Goal: Check status: Check status

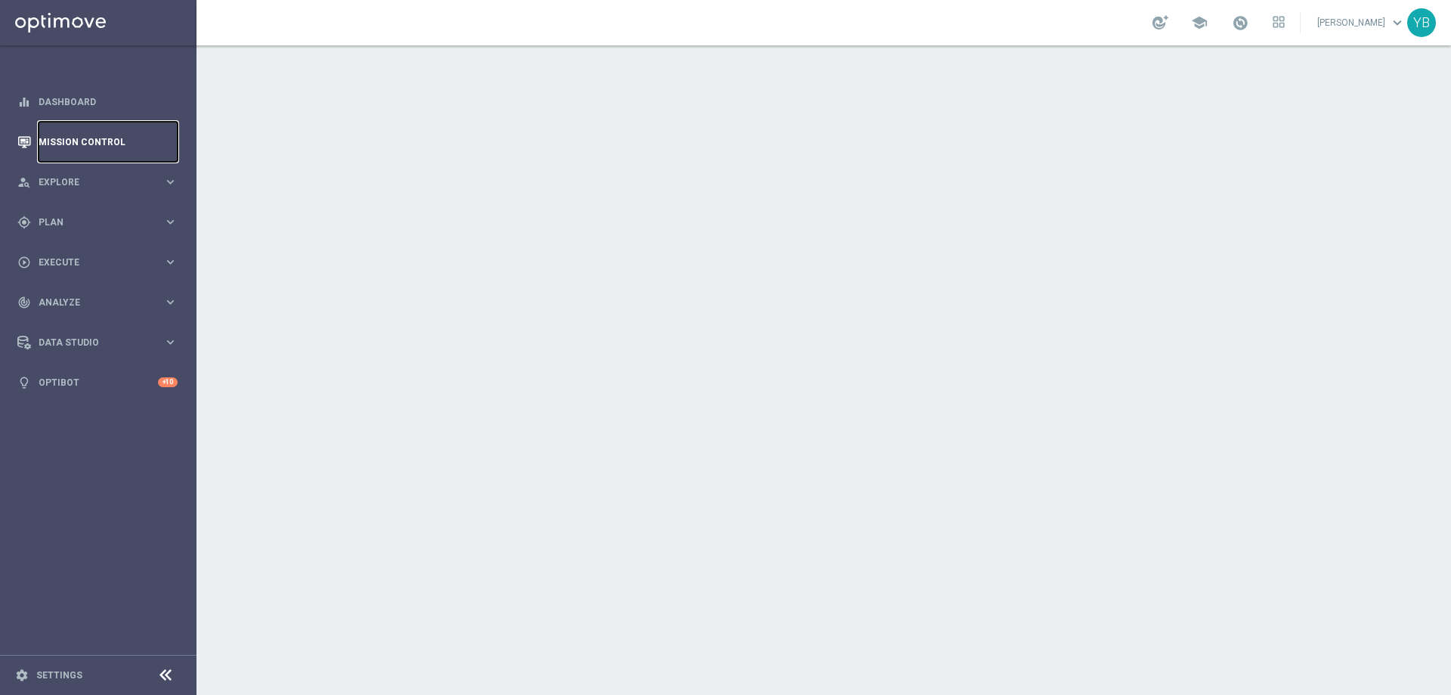
click at [82, 136] on link "Mission Control" at bounding box center [108, 142] width 139 height 40
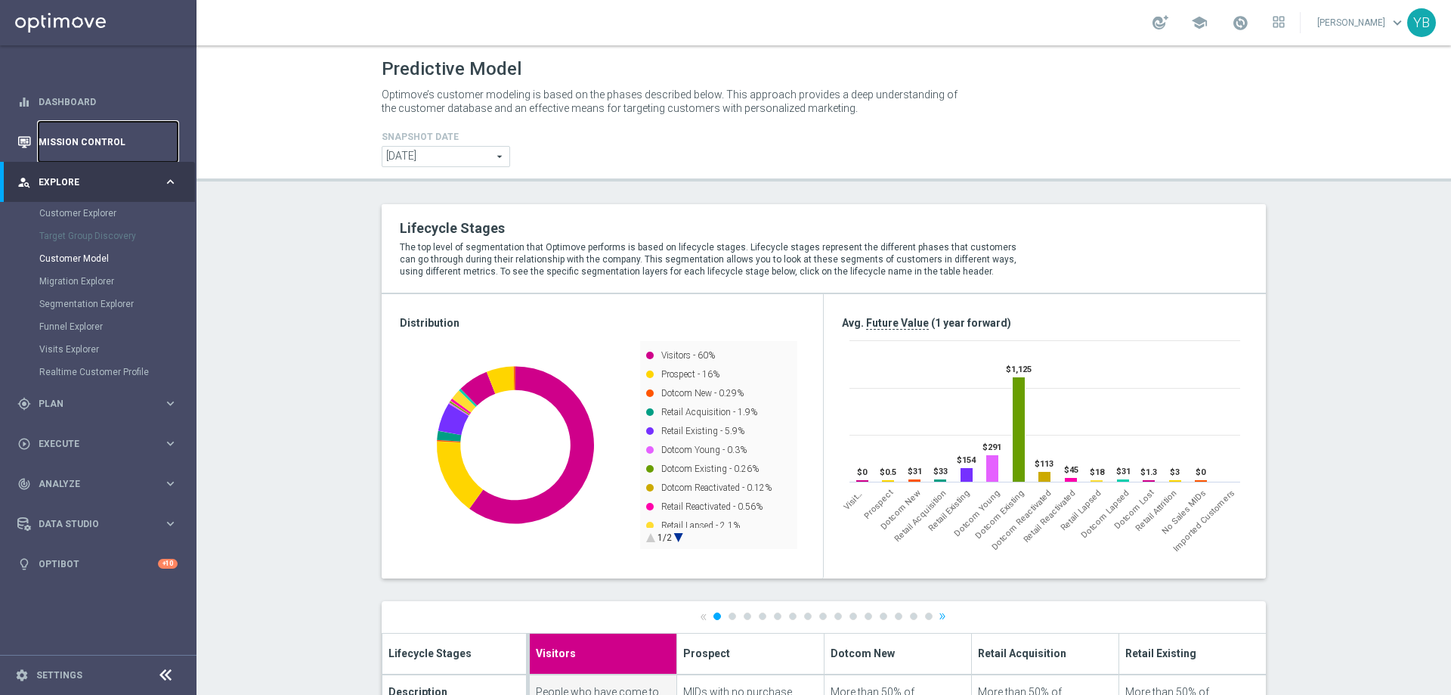
click at [104, 136] on link "Mission Control" at bounding box center [108, 142] width 139 height 40
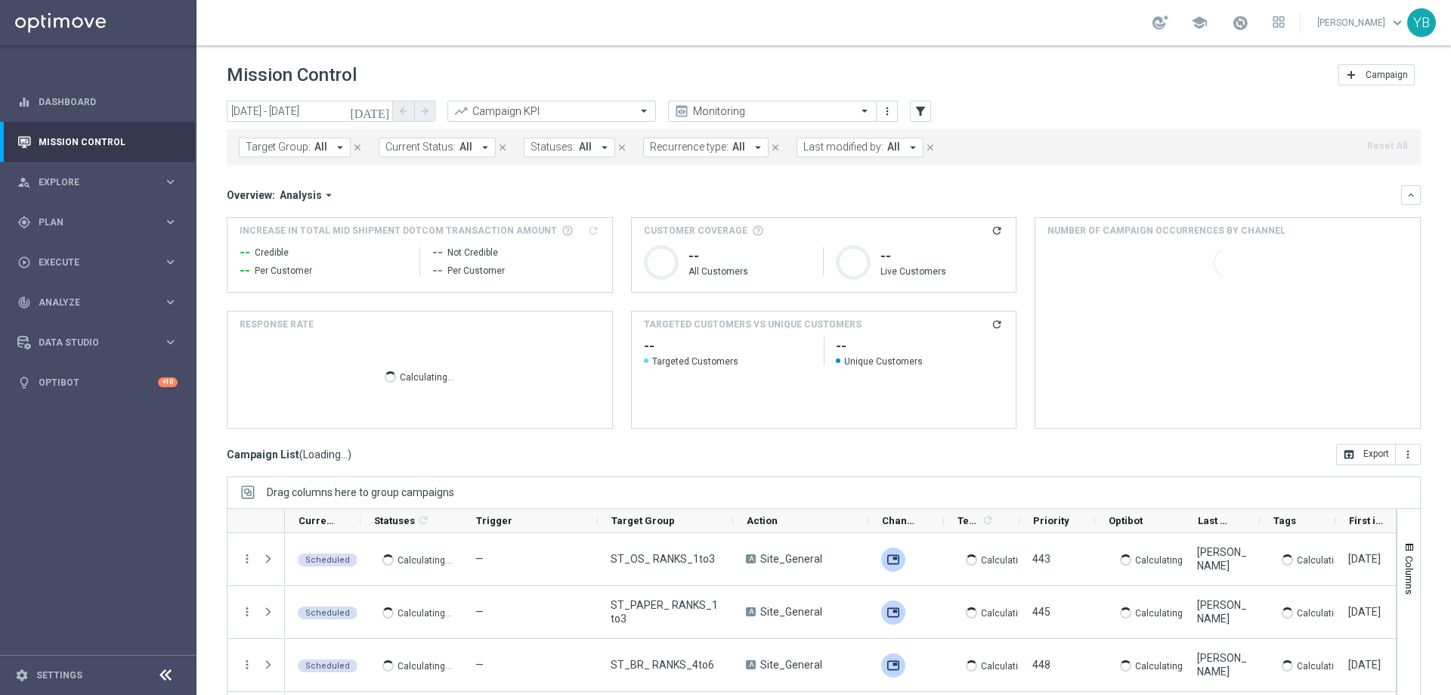
click at [381, 116] on icon "today" at bounding box center [370, 111] width 41 height 14
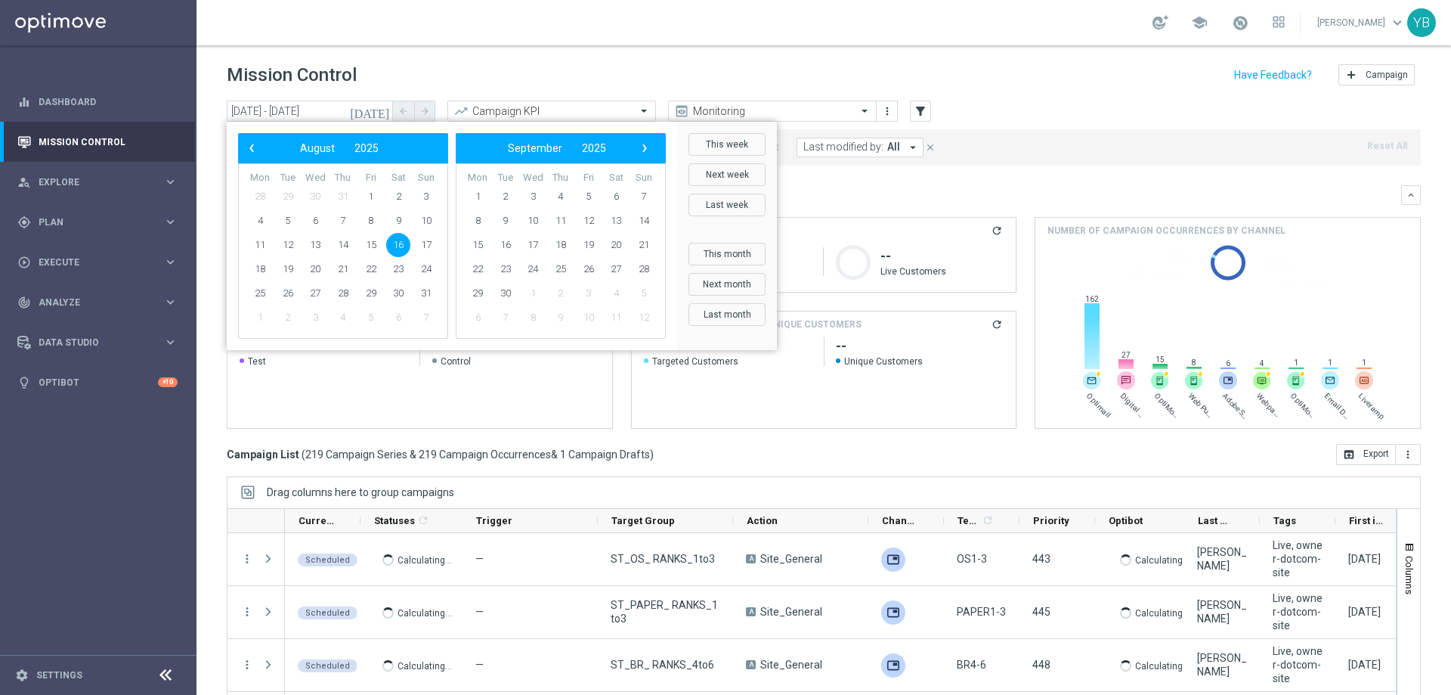
click at [396, 243] on span "16" at bounding box center [398, 245] width 24 height 24
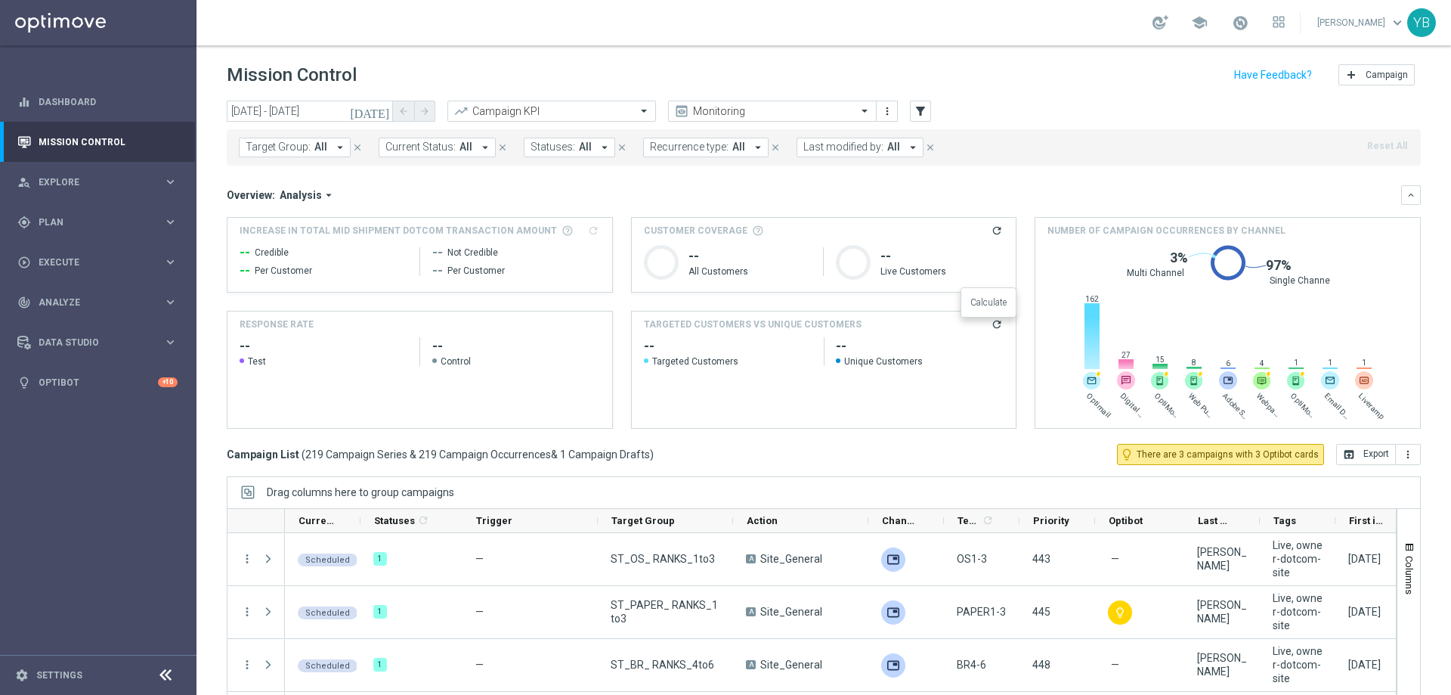
click at [991, 326] on icon "refresh" at bounding box center [997, 324] width 12 height 12
